Goal: Manage account settings

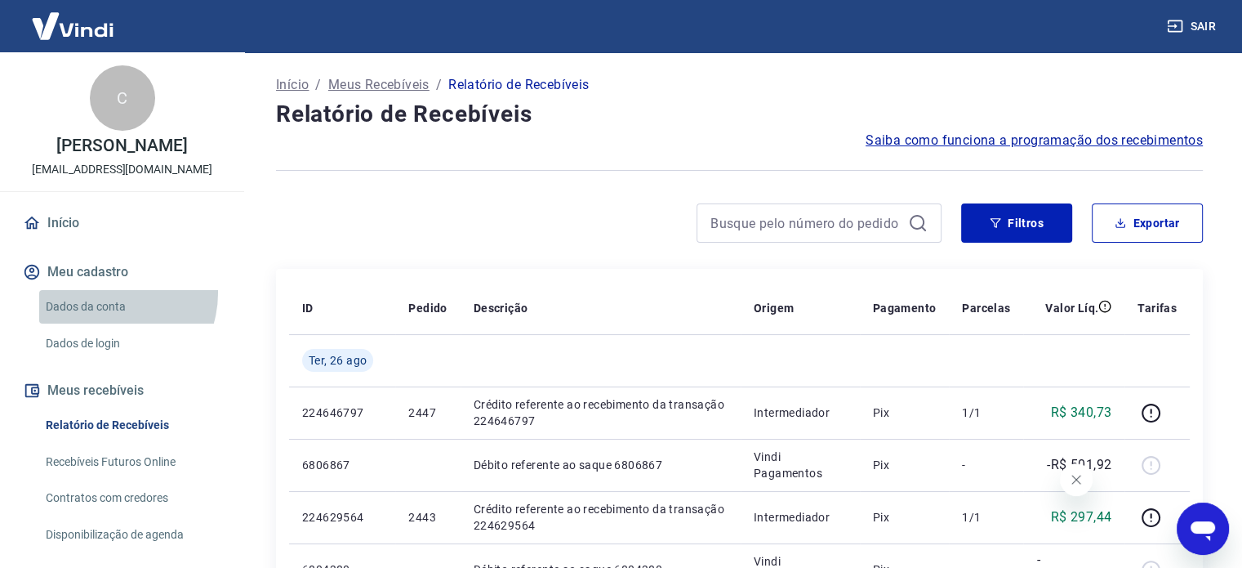
click at [105, 292] on link "Dados da conta" at bounding box center [131, 306] width 185 height 33
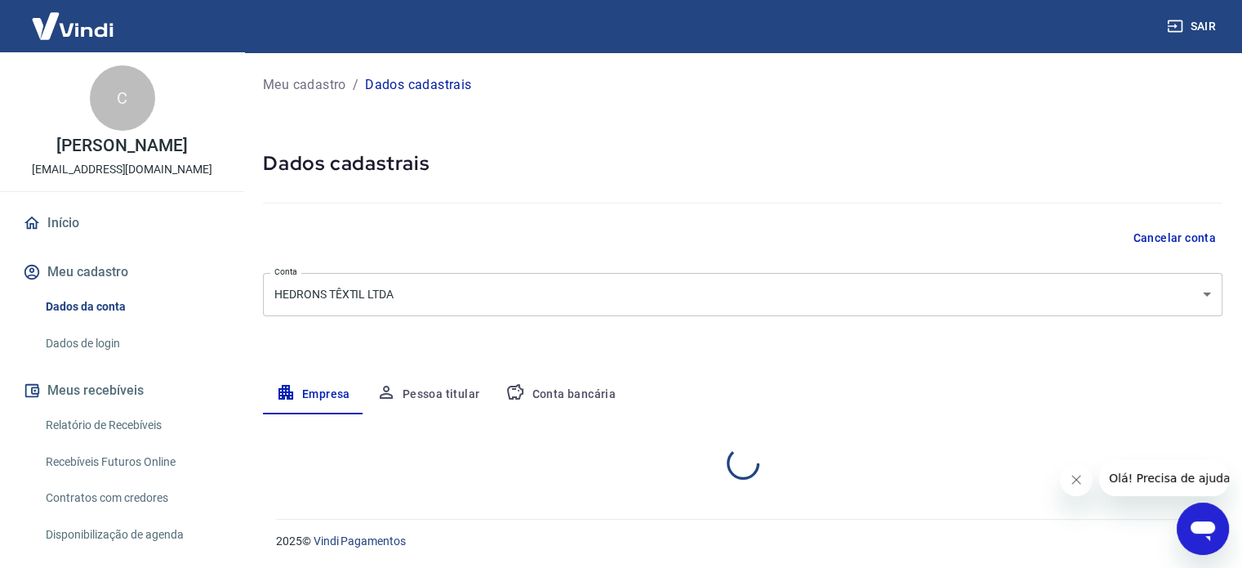
select select "SC"
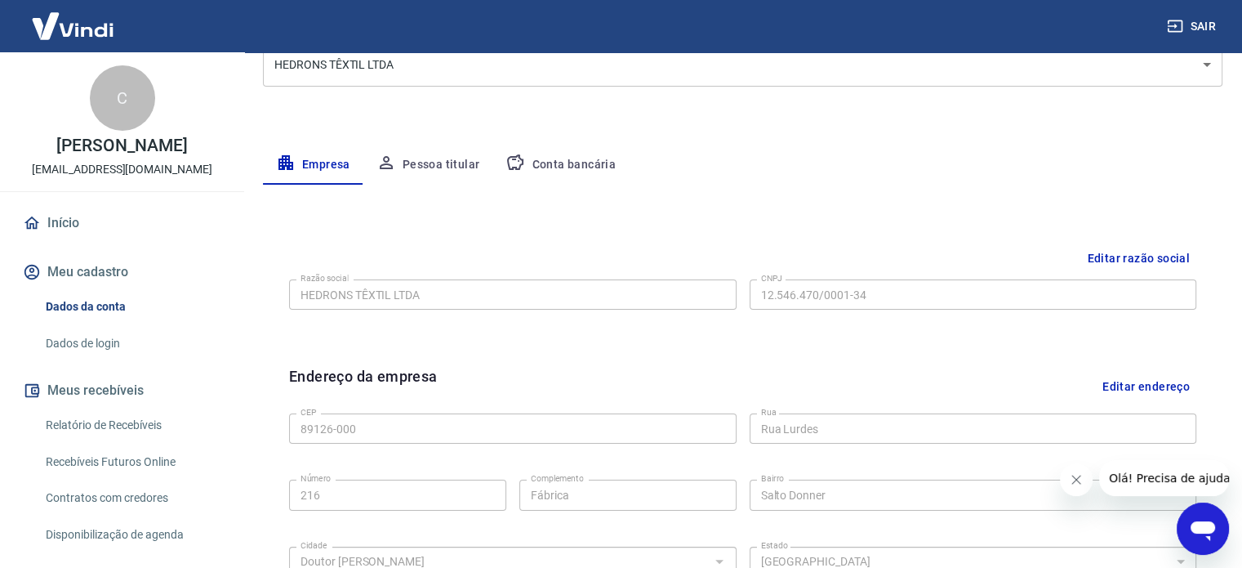
scroll to position [234, 0]
